Goal: Task Accomplishment & Management: Use online tool/utility

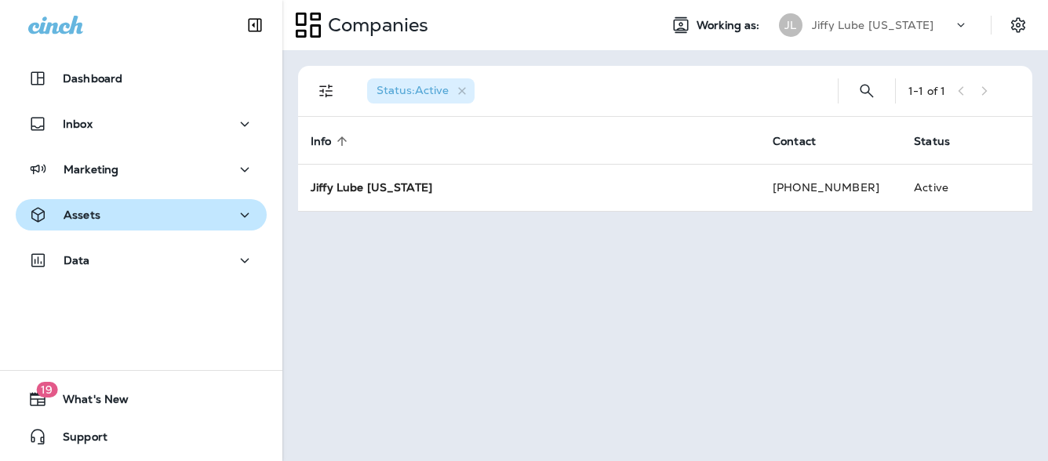
click at [71, 215] on p "Assets" at bounding box center [82, 215] width 37 height 13
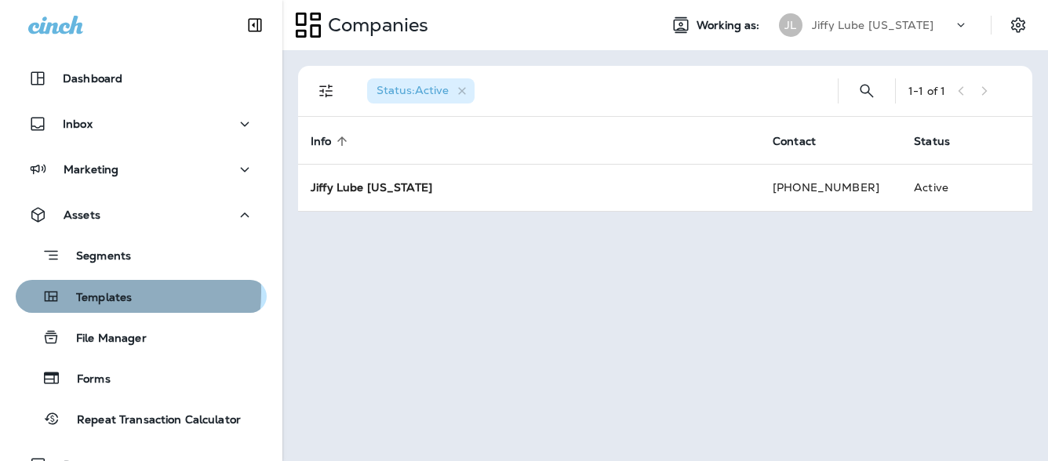
click at [89, 292] on p "Templates" at bounding box center [95, 298] width 71 height 15
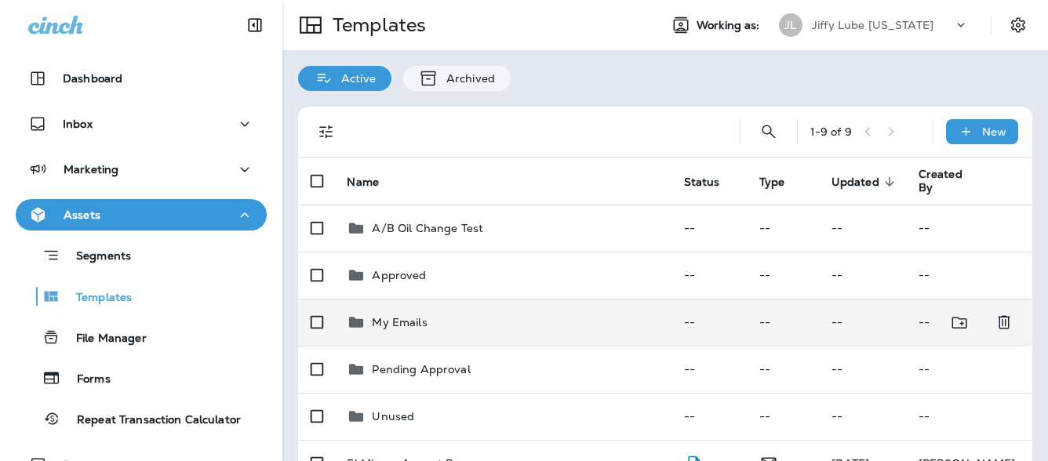
click at [380, 316] on p "My Emails" at bounding box center [399, 322] width 55 height 13
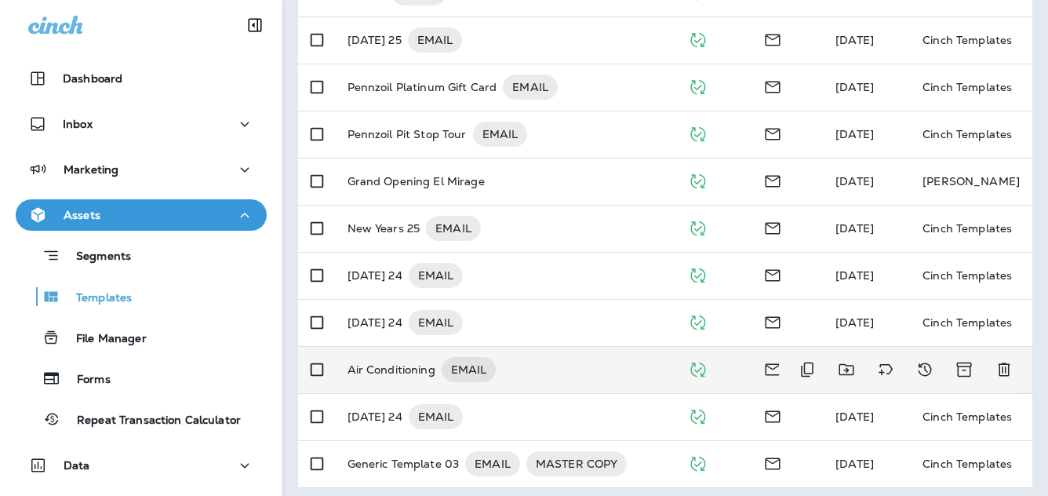
scroll to position [336, 0]
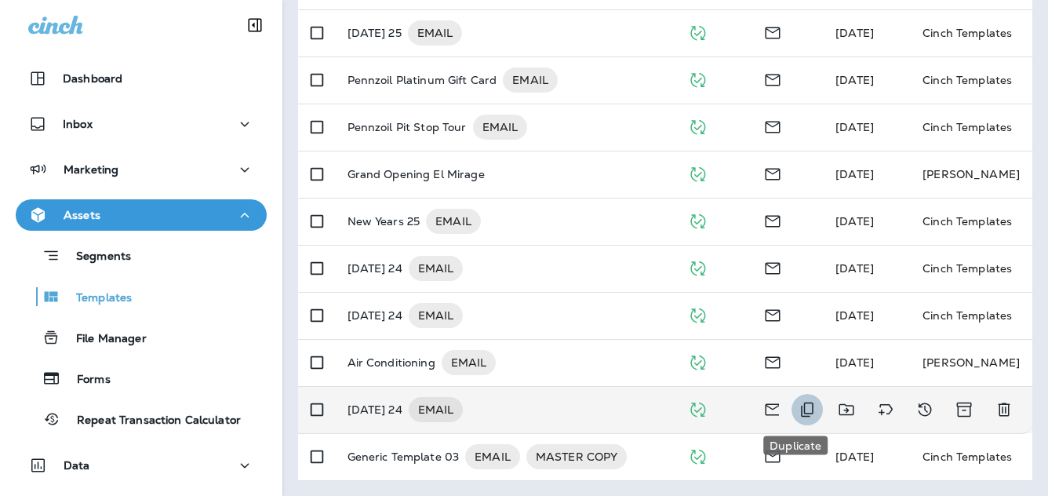
click at [797, 412] on icon "Duplicate" at bounding box center [806, 409] width 19 height 19
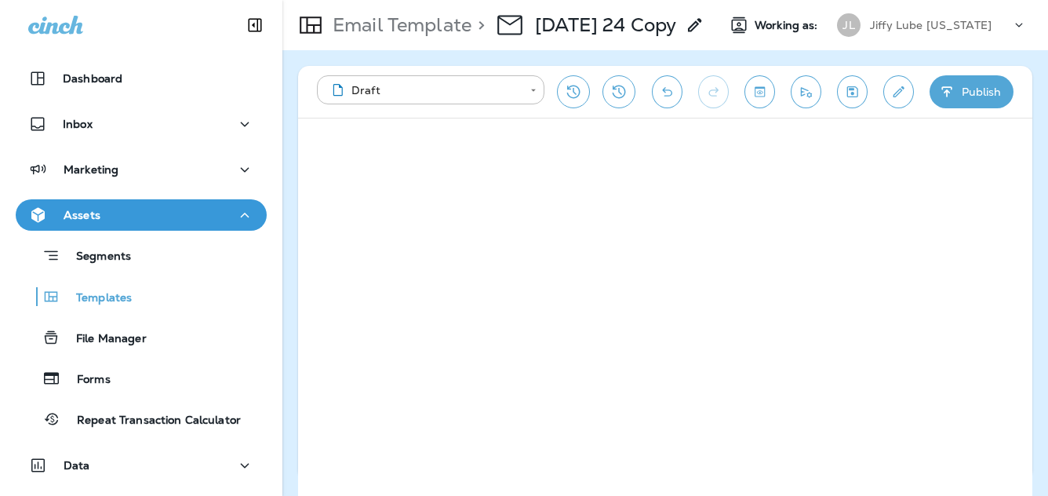
click at [694, 27] on use at bounding box center [694, 24] width 13 height 13
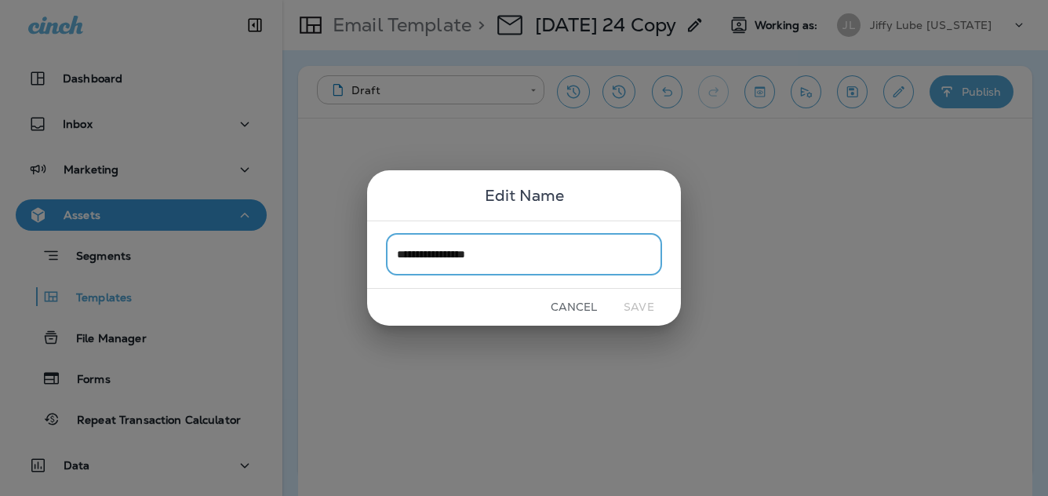
click at [517, 249] on input "**********" at bounding box center [524, 255] width 276 height 42
type input "**********"
click at [634, 303] on button "Save" at bounding box center [638, 307] width 59 height 24
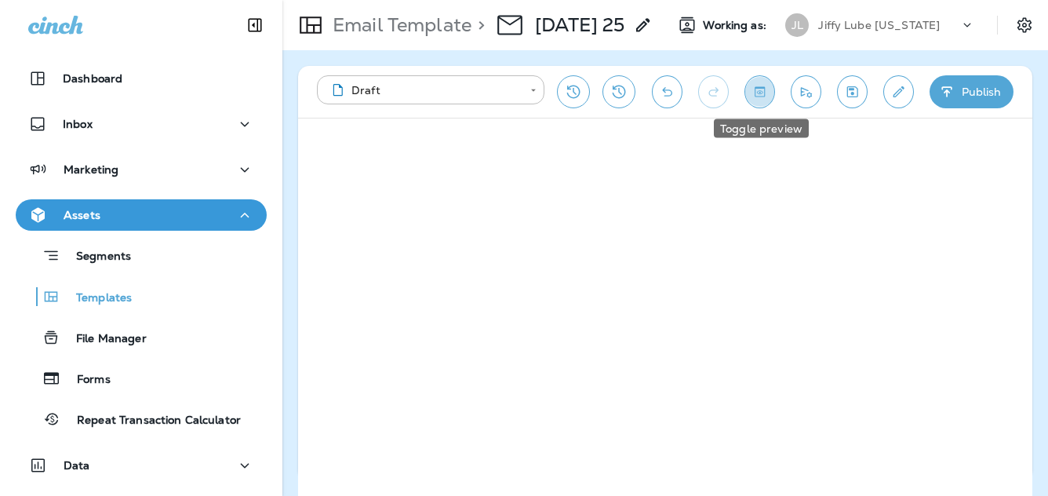
click at [762, 91] on icon "Toggle preview" at bounding box center [759, 92] width 16 height 16
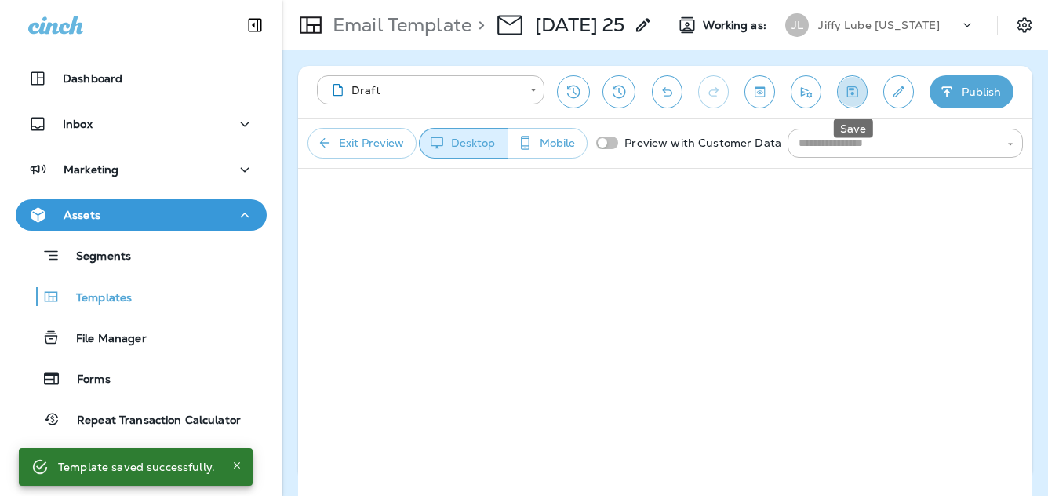
click at [848, 89] on icon "Save" at bounding box center [852, 92] width 16 height 16
click at [355, 141] on button "Exit Preview" at bounding box center [361, 143] width 109 height 31
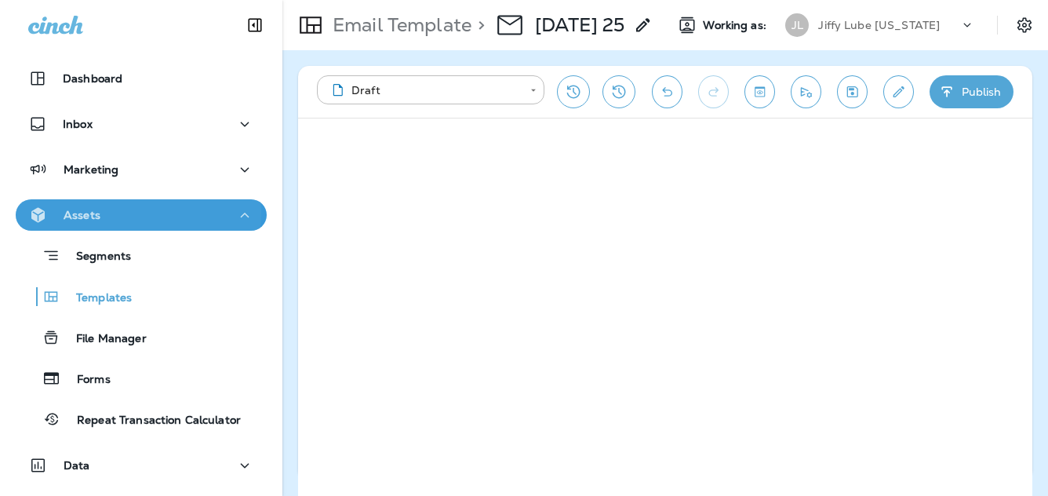
click at [123, 212] on div "Assets" at bounding box center [141, 215] width 226 height 20
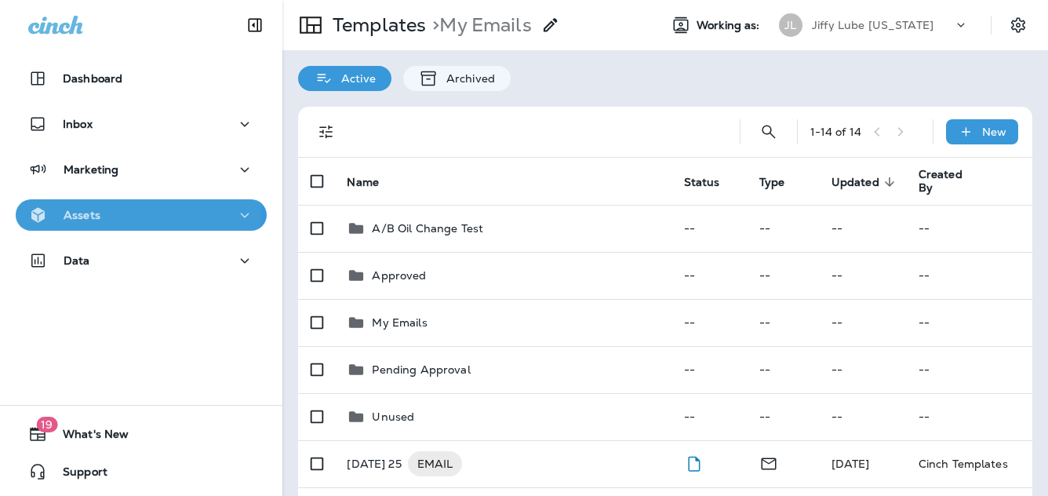
click at [105, 209] on div "Assets" at bounding box center [141, 215] width 226 height 20
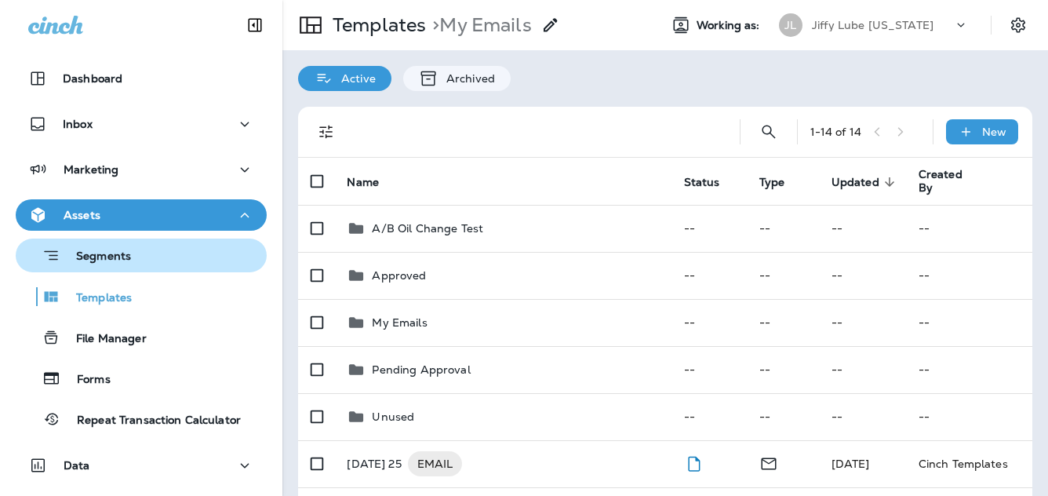
click at [93, 252] on p "Segments" at bounding box center [95, 257] width 71 height 16
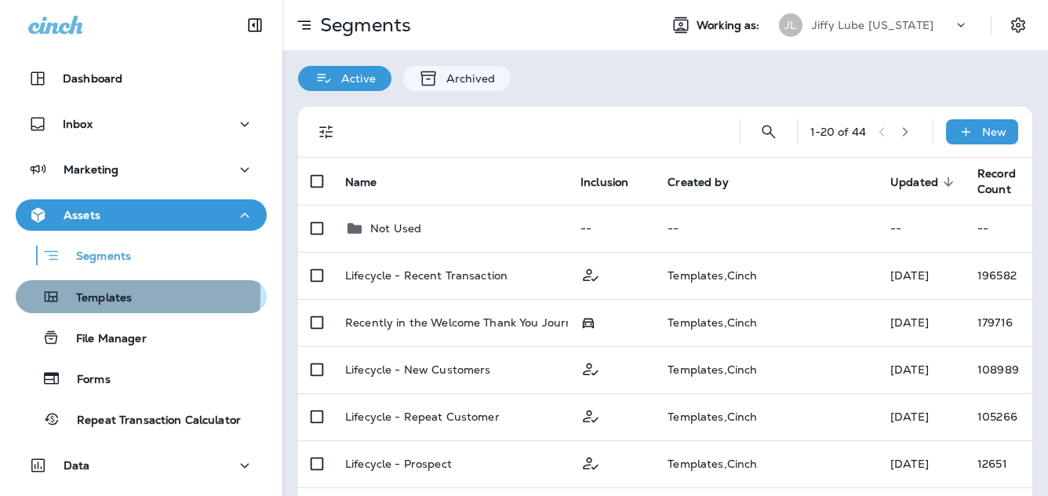
click at [96, 295] on p "Templates" at bounding box center [95, 298] width 71 height 15
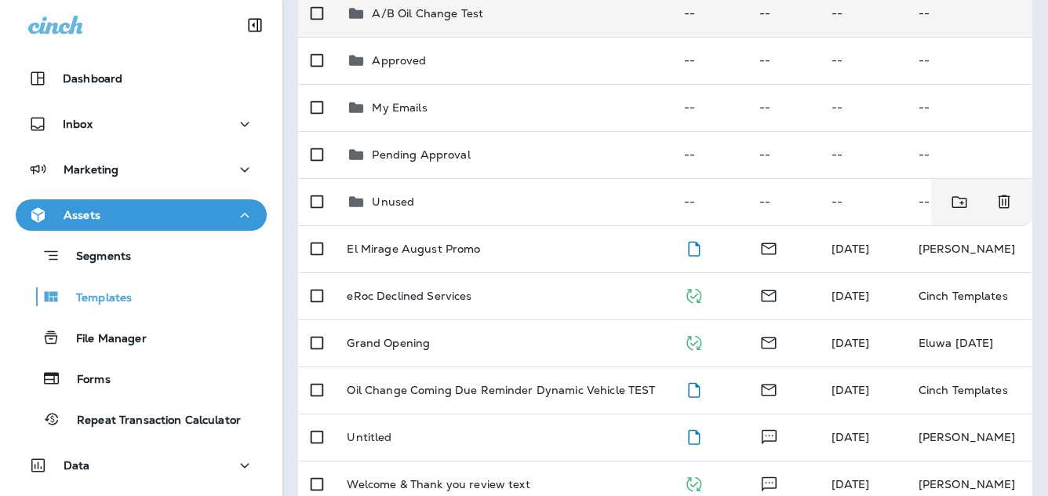
scroll to position [78, 0]
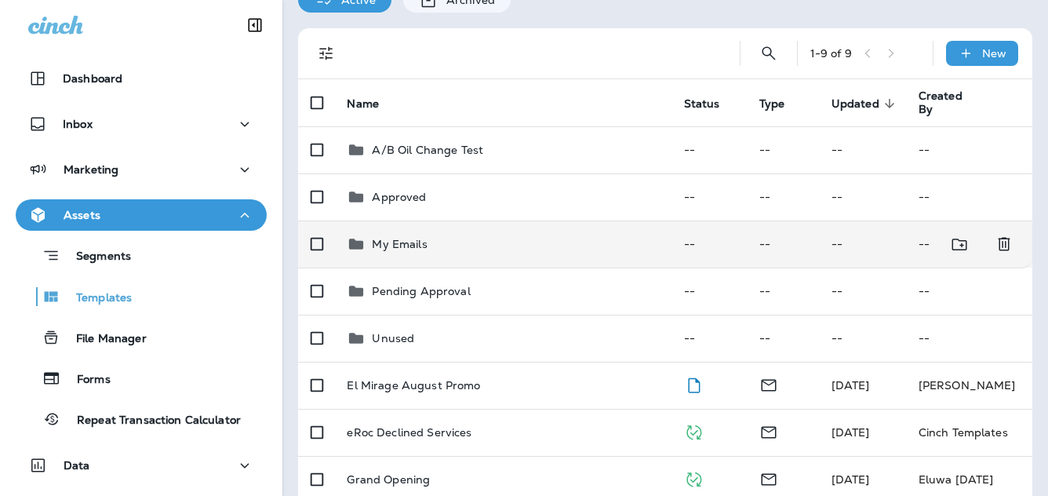
click at [384, 240] on p "My Emails" at bounding box center [399, 244] width 55 height 13
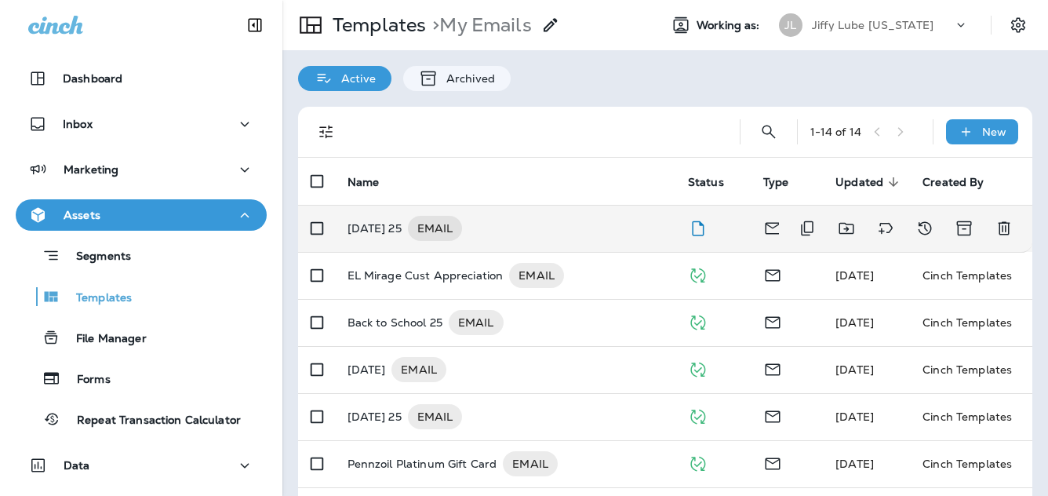
click at [390, 223] on p "[DATE] 25" at bounding box center [374, 228] width 54 height 25
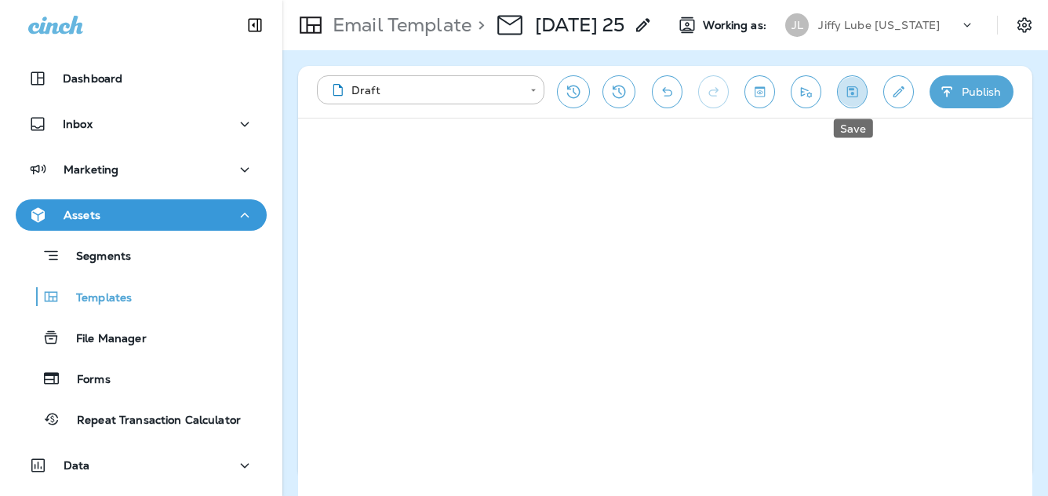
click at [855, 89] on icon "Save" at bounding box center [852, 92] width 16 height 16
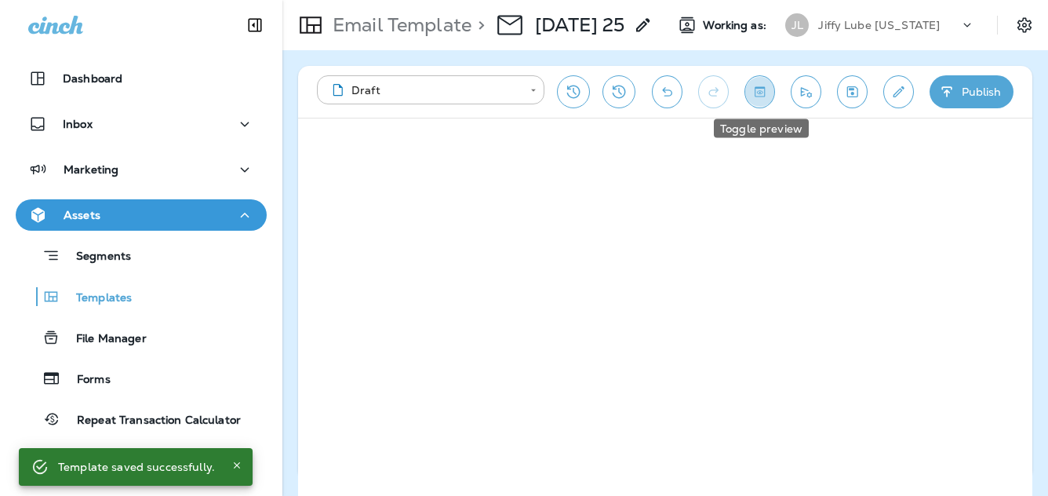
click at [754, 95] on icon "Toggle preview" at bounding box center [759, 92] width 16 height 16
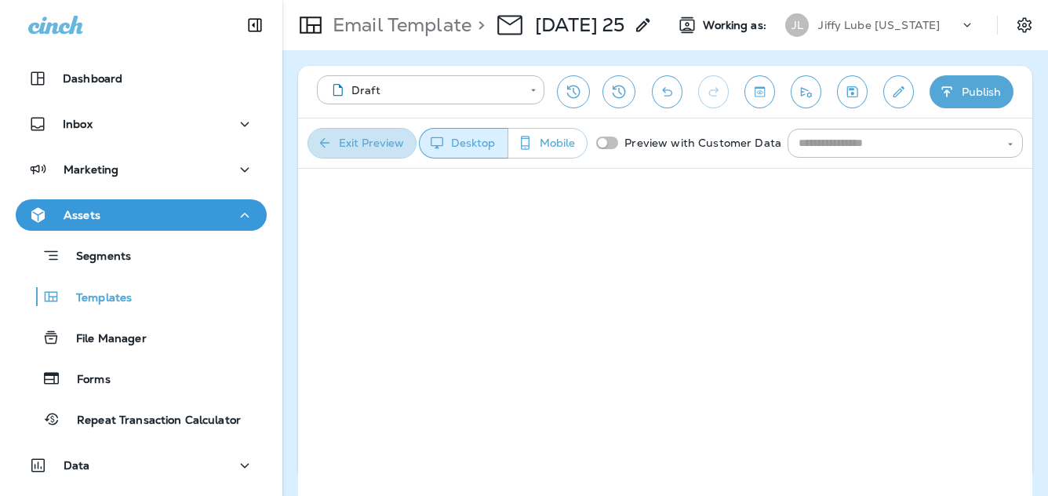
click at [361, 141] on button "Exit Preview" at bounding box center [361, 143] width 109 height 31
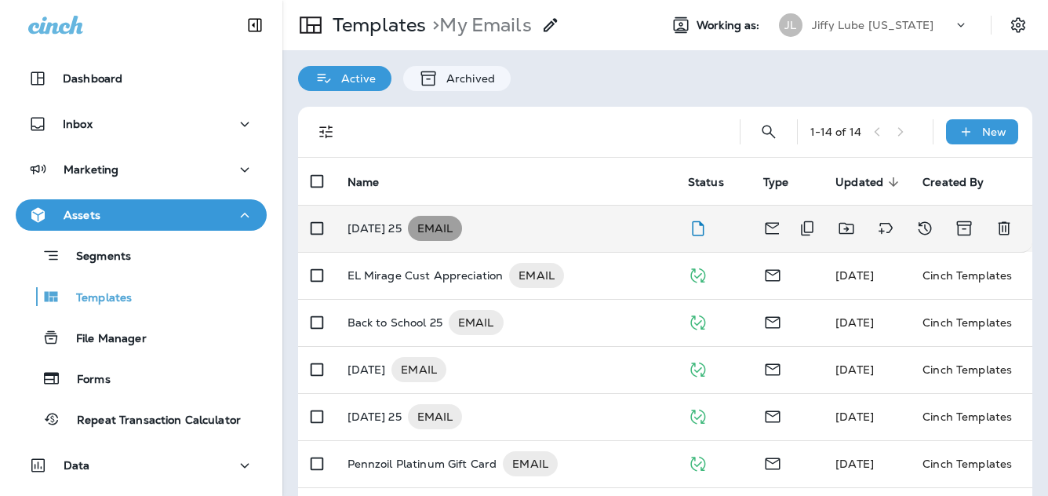
click at [424, 229] on span "EMAIL" at bounding box center [435, 228] width 55 height 16
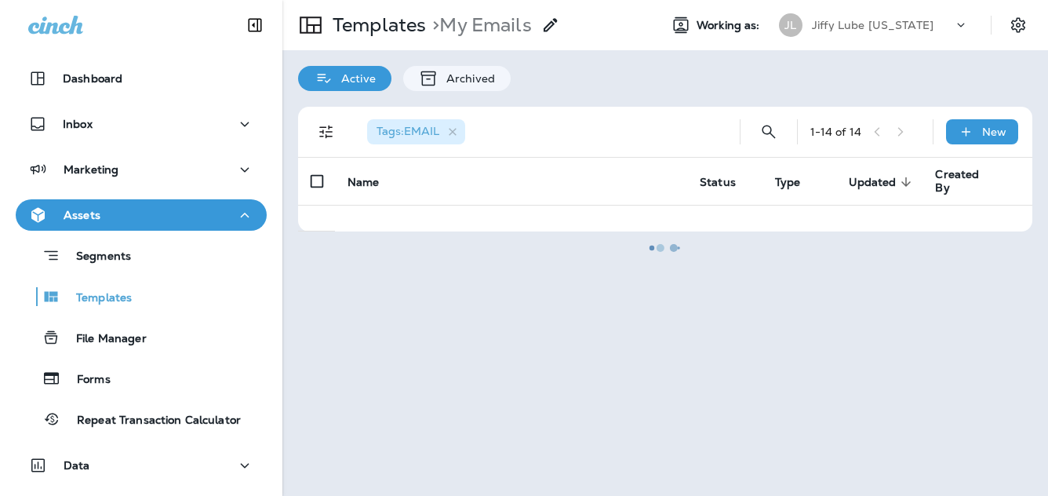
click at [424, 229] on div at bounding box center [665, 248] width 762 height 492
